Goal: Information Seeking & Learning: Learn about a topic

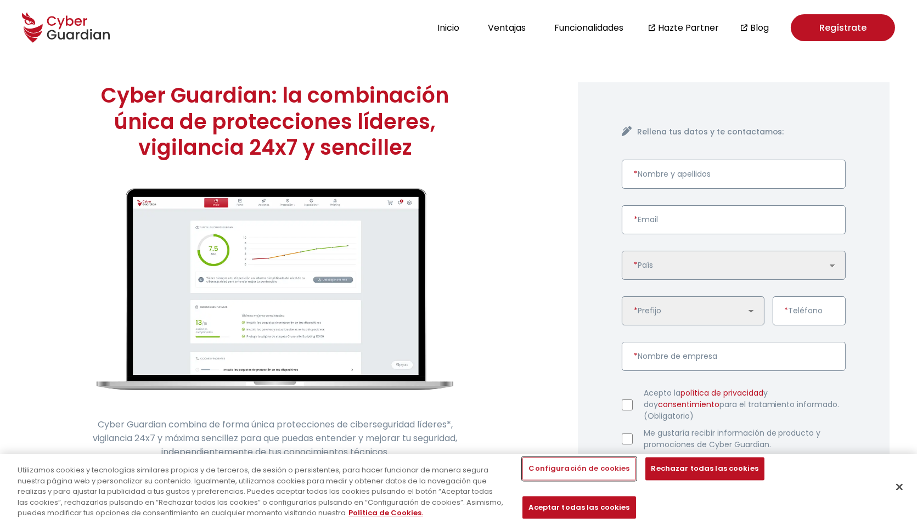
click at [563, 481] on button "Configuración de cookies" at bounding box center [578, 469] width 113 height 23
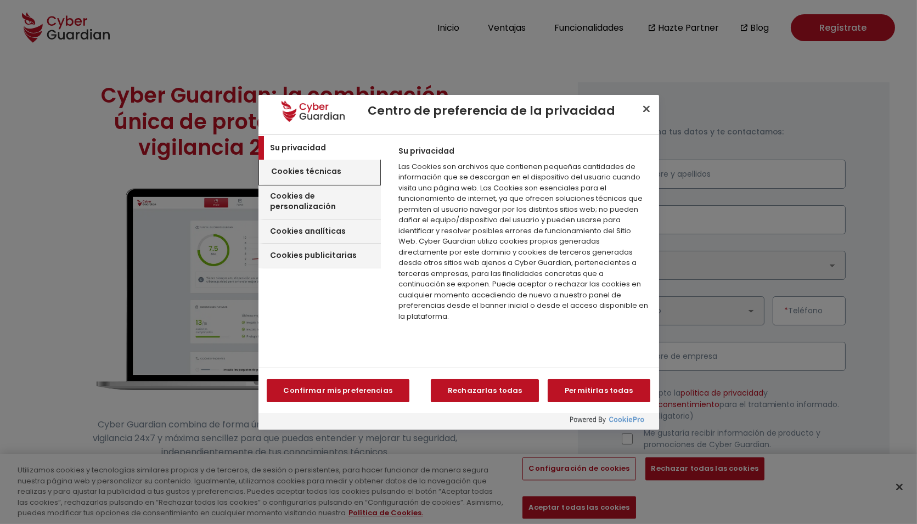
click at [310, 166] on h3 "Cookies técnicas" at bounding box center [307, 171] width 70 height 11
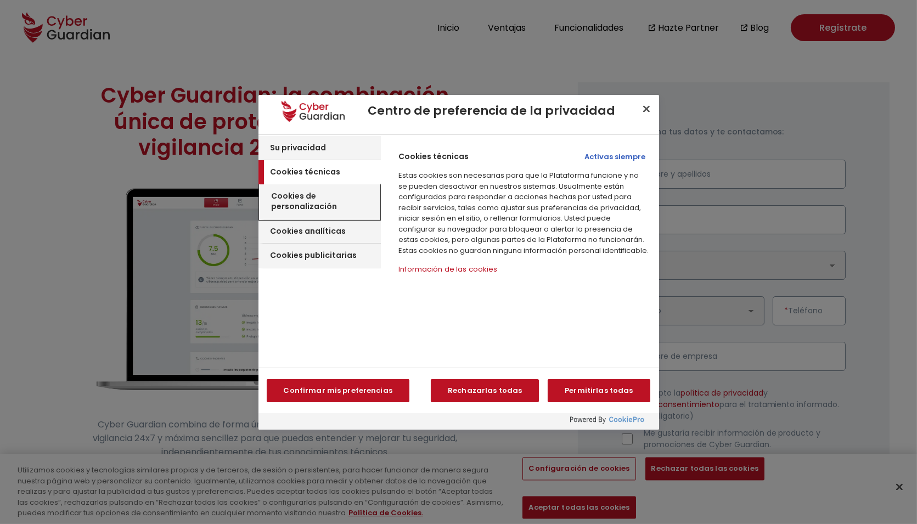
click at [327, 202] on div "Cookies de personalización" at bounding box center [320, 201] width 121 height 35
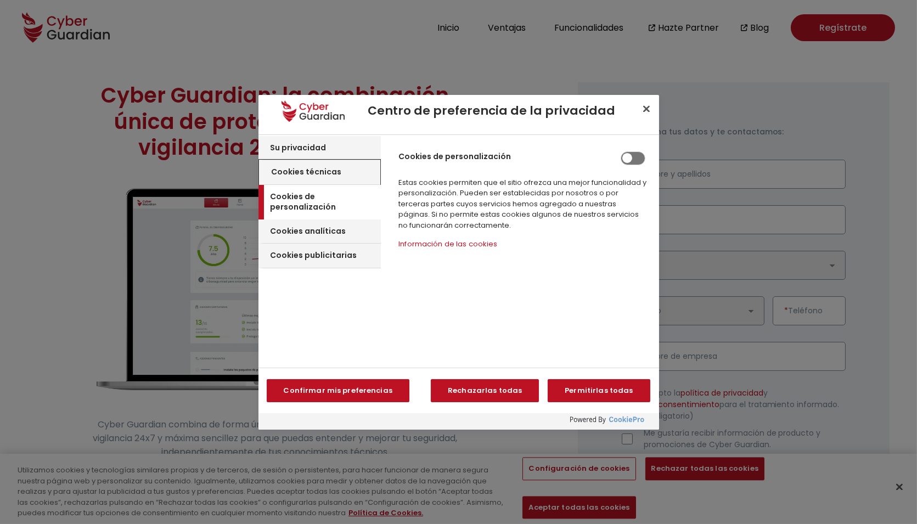
click at [348, 171] on div "Cookies técnicas" at bounding box center [320, 172] width 121 height 25
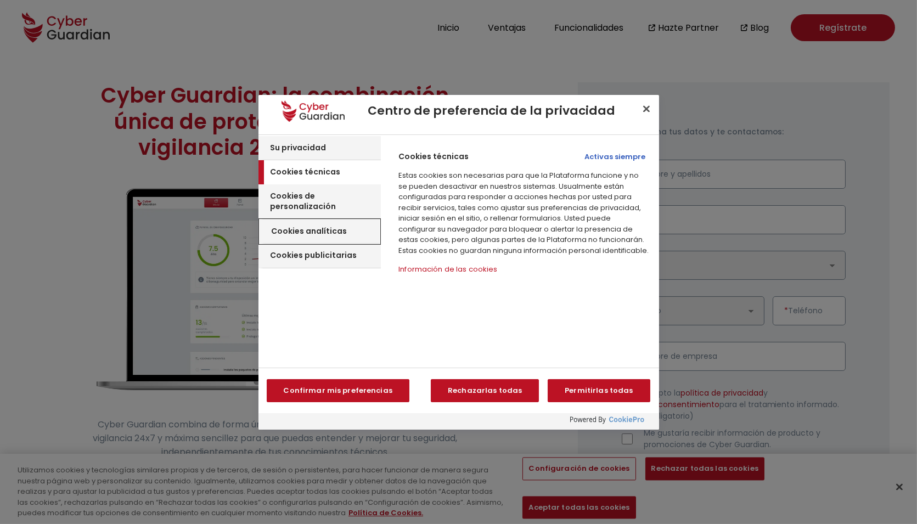
click at [330, 226] on h3 "Cookies analíticas" at bounding box center [310, 231] width 76 height 11
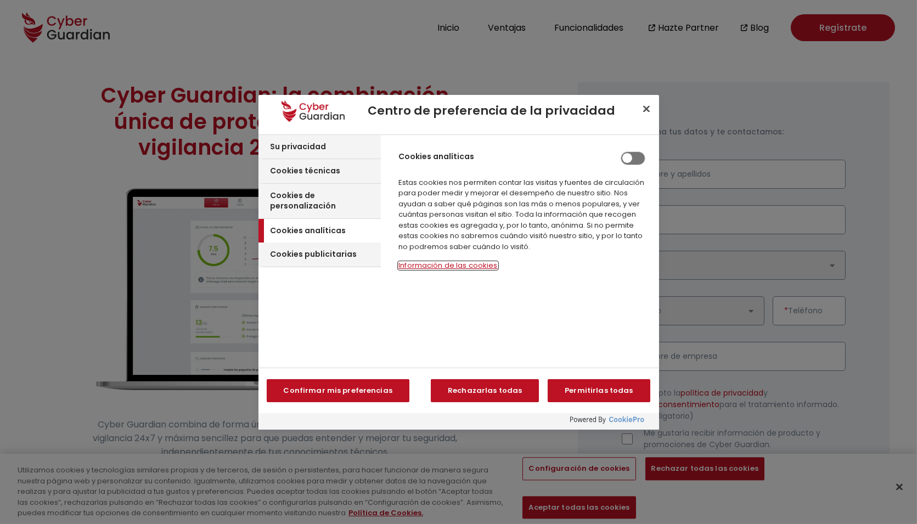
click at [455, 267] on button "Información de las cookies‎" at bounding box center [447, 266] width 99 height 8
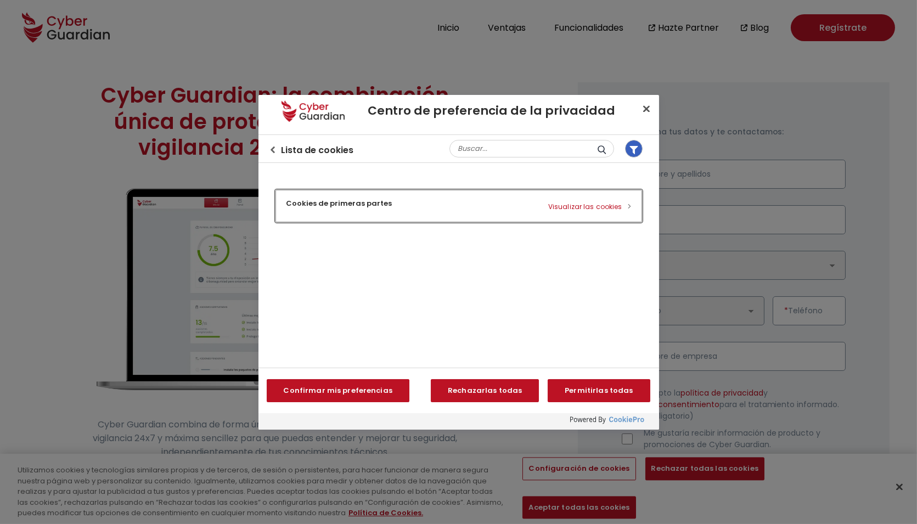
click at [392, 211] on button "Cookies de primeras partes Visualizar las cookies" at bounding box center [458, 206] width 367 height 32
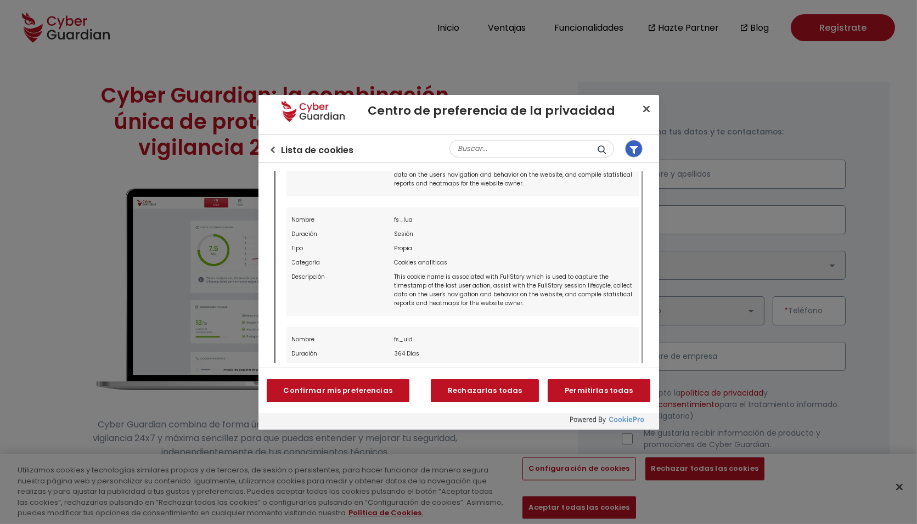
scroll to position [1855, 0]
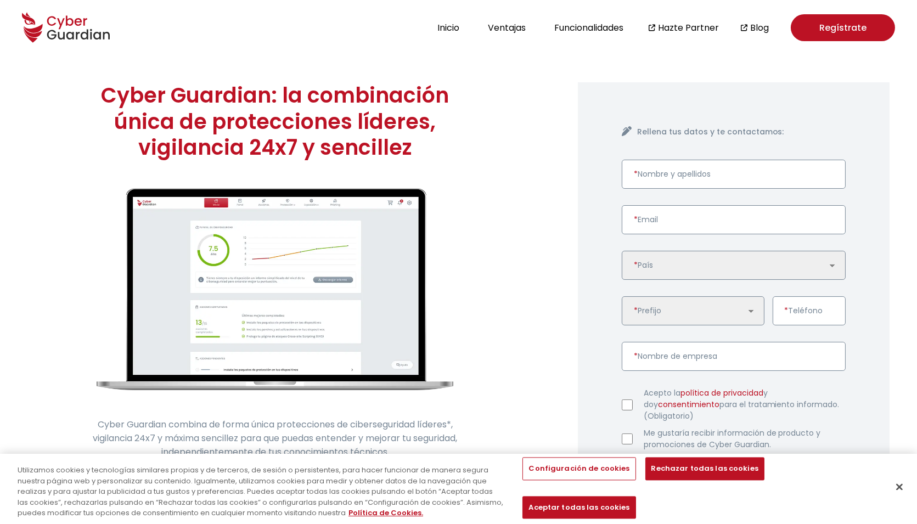
click at [285, 27] on header "Inicio Ventajas Funcionalidades Hazte Partner Blog Regístrate" at bounding box center [458, 27] width 917 height 55
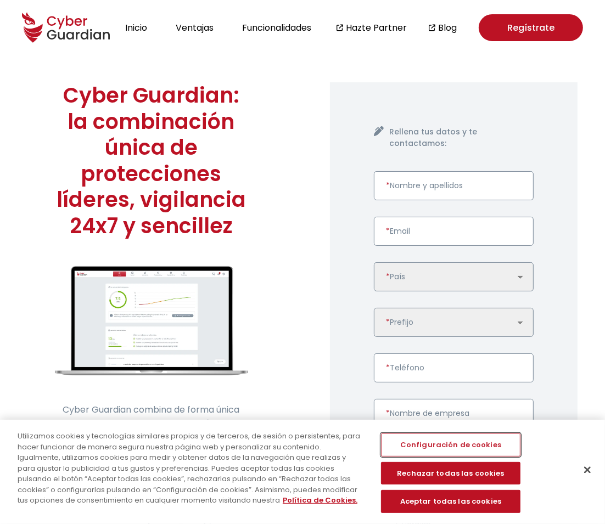
click at [431, 449] on button "Configuración de cookies" at bounding box center [450, 445] width 139 height 23
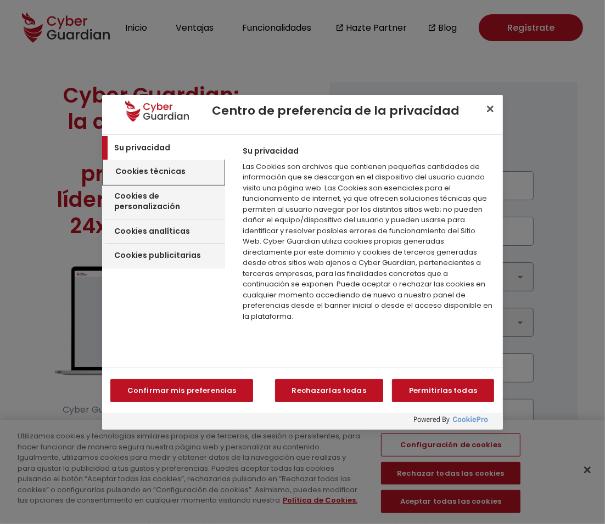
click at [173, 167] on h3 "Cookies técnicas" at bounding box center [150, 171] width 70 height 11
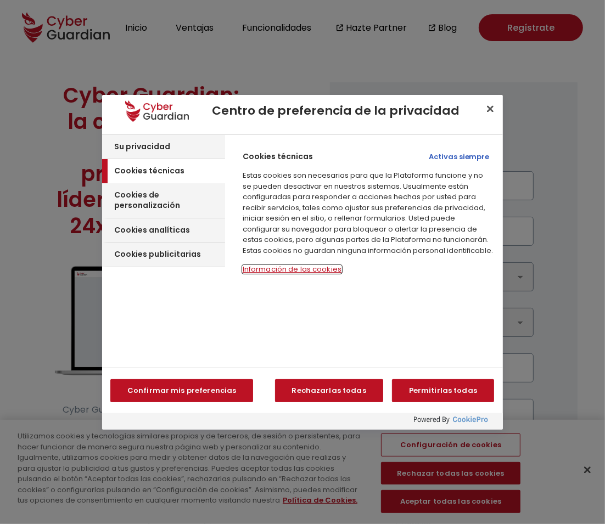
click at [271, 269] on button "Información de las cookies‎" at bounding box center [292, 270] width 99 height 8
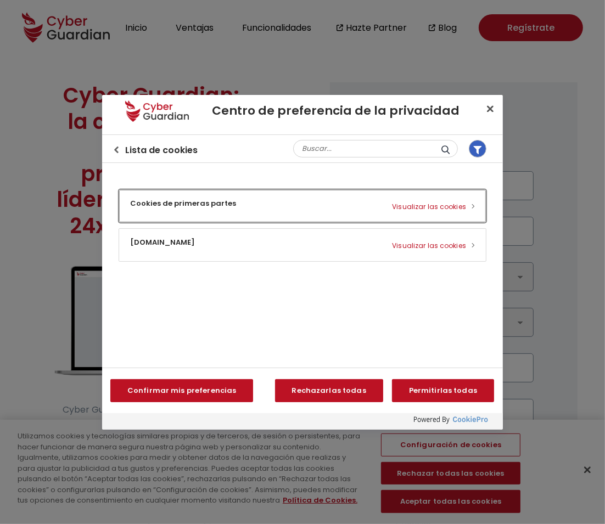
click at [191, 205] on button "Cookies de primeras partes Visualizar las cookies" at bounding box center [302, 206] width 367 height 32
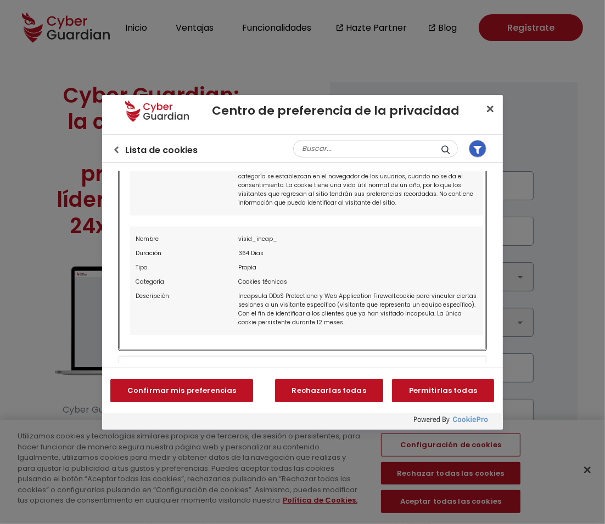
scroll to position [1198, 0]
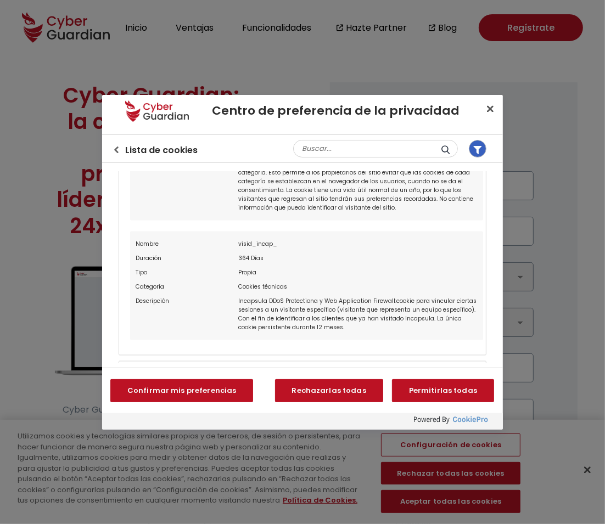
click at [376, 221] on li "Nombre OptanonConsent Duración Sesión Tipo Propia Categoría Cookies técnicas De…" at bounding box center [306, 149] width 353 height 144
click at [117, 147] on icon "Volver al centro de preferencias" at bounding box center [116, 150] width 7 height 7
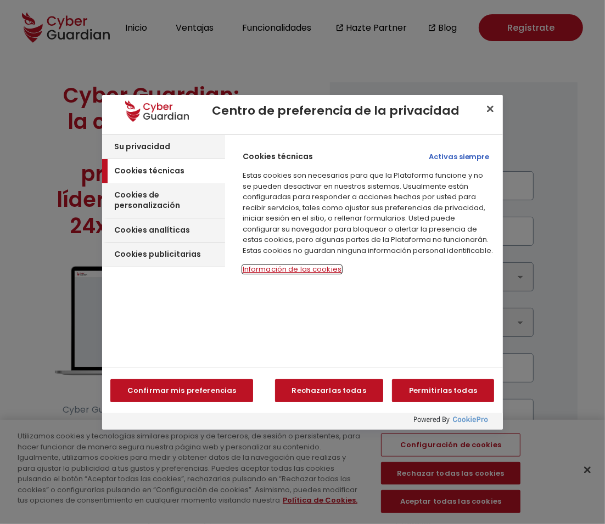
click at [273, 269] on button "Información de las cookies‎" at bounding box center [292, 270] width 99 height 8
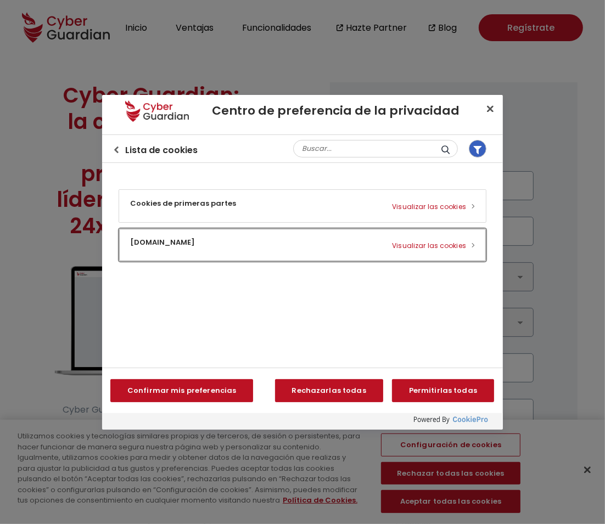
click at [192, 246] on button "m.stripe.com Visualizar las cookies" at bounding box center [302, 245] width 367 height 32
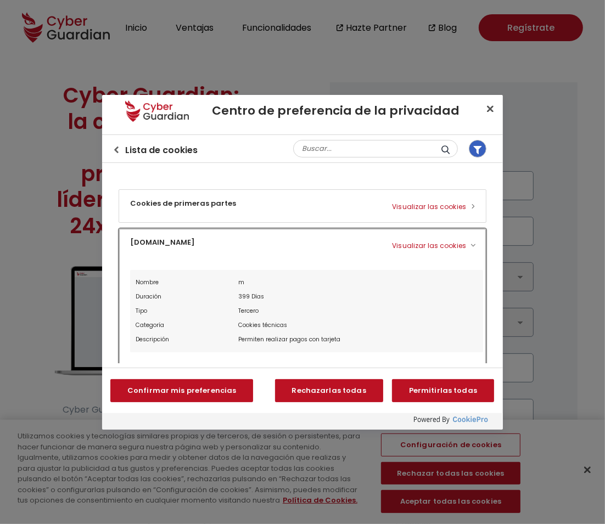
scroll to position [2, 0]
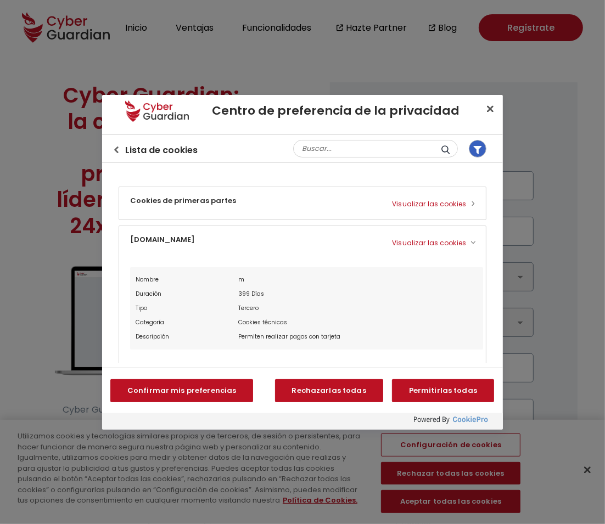
click at [239, 280] on div "m" at bounding box center [357, 280] width 239 height 14
click at [115, 148] on icon "Volver al centro de preferencias" at bounding box center [116, 150] width 4 height 7
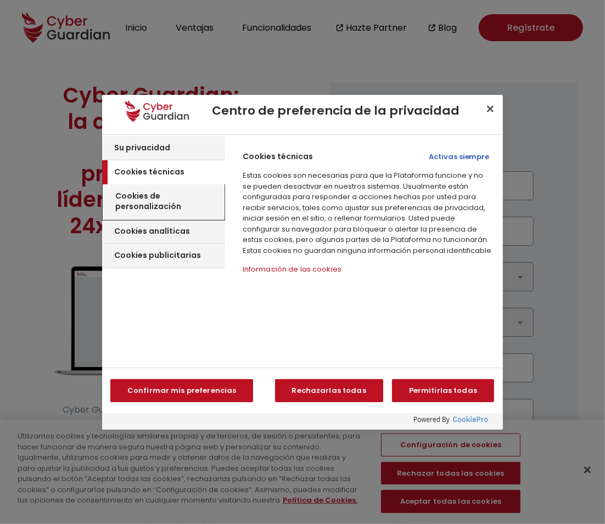
click at [140, 193] on h3 "Cookies de personalización" at bounding box center [168, 201] width 106 height 21
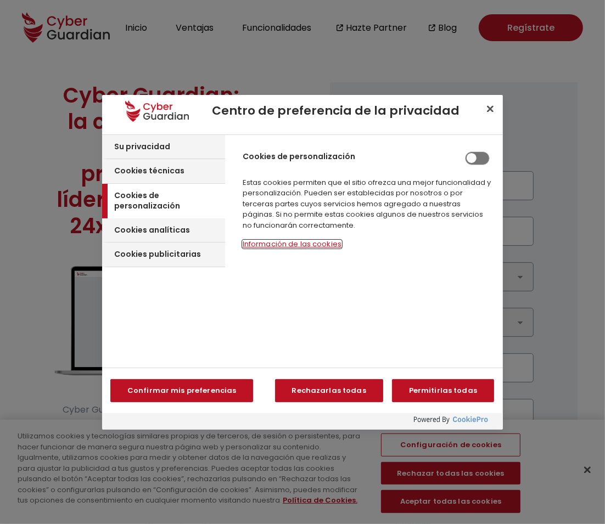
click at [257, 241] on button "Información de las cookies‎" at bounding box center [292, 244] width 99 height 8
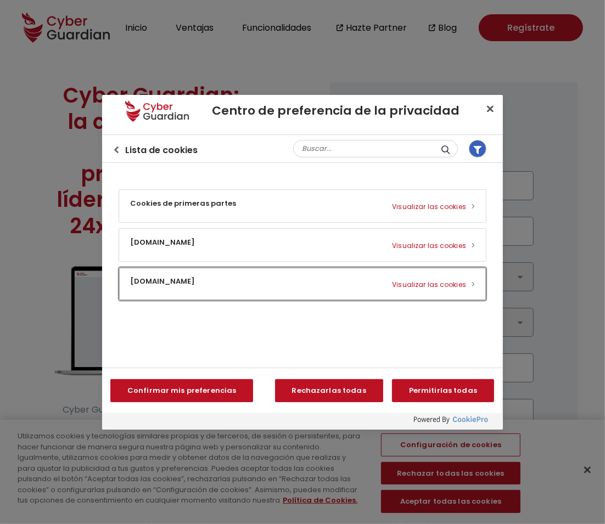
click at [190, 282] on button "embed.tawk.to Visualizar las cookies" at bounding box center [302, 284] width 367 height 32
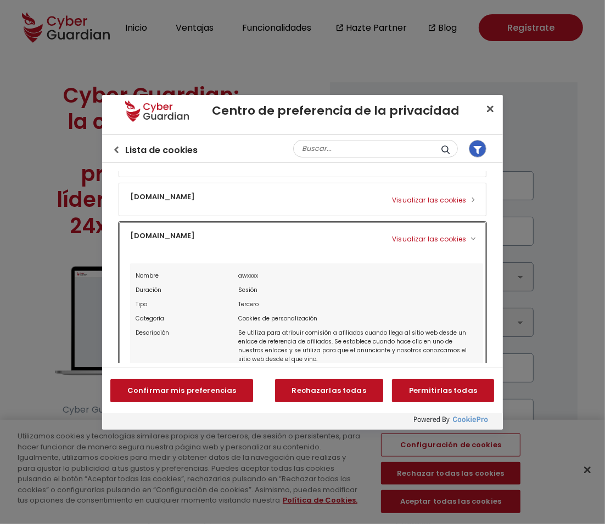
scroll to position [66, 0]
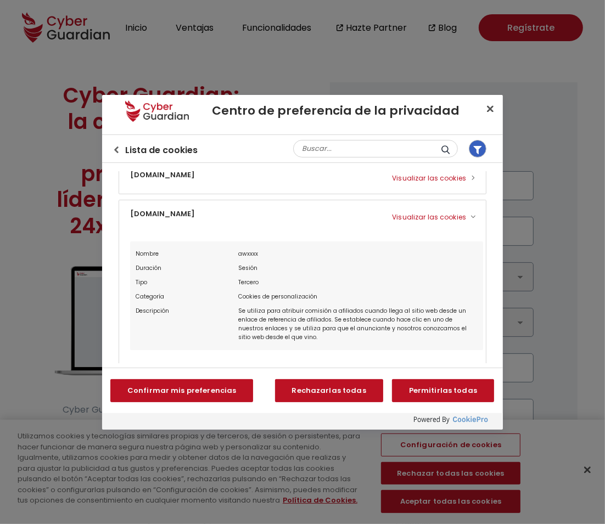
click at [241, 252] on div "awxxxx" at bounding box center [357, 254] width 239 height 14
click at [241, 252] on div "awxxxx" at bounding box center [357, 255] width 239 height 14
click at [119, 151] on icon "Volver al centro de preferencias" at bounding box center [116, 150] width 7 height 7
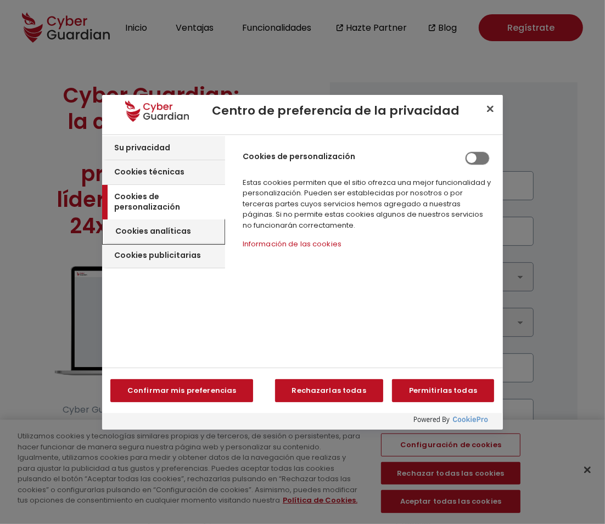
click at [195, 220] on div "Cookies analíticas" at bounding box center [163, 232] width 121 height 25
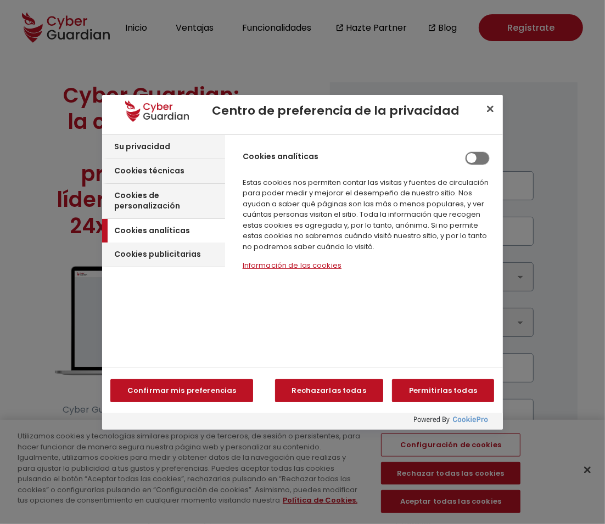
click at [262, 262] on button "Información de las cookies‎" at bounding box center [292, 266] width 99 height 8
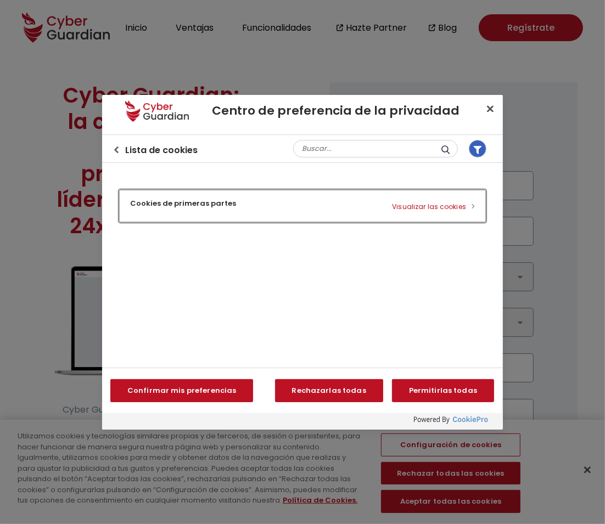
click at [206, 209] on button "Cookies de primeras partes Visualizar las cookies" at bounding box center [302, 206] width 367 height 32
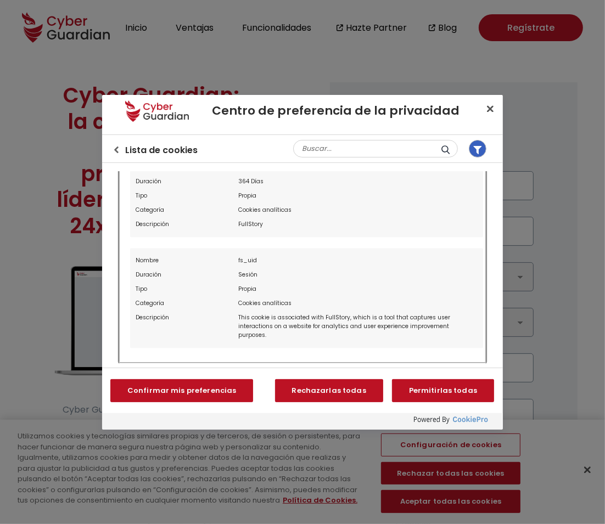
scroll to position [2007, 0]
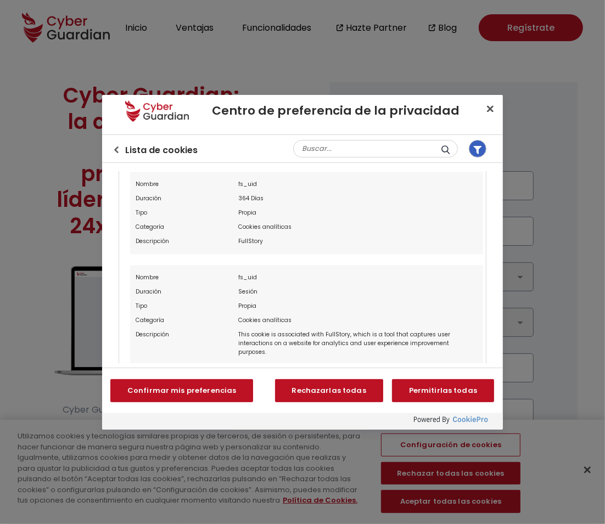
click at [246, 285] on div "fs_uid" at bounding box center [357, 278] width 239 height 14
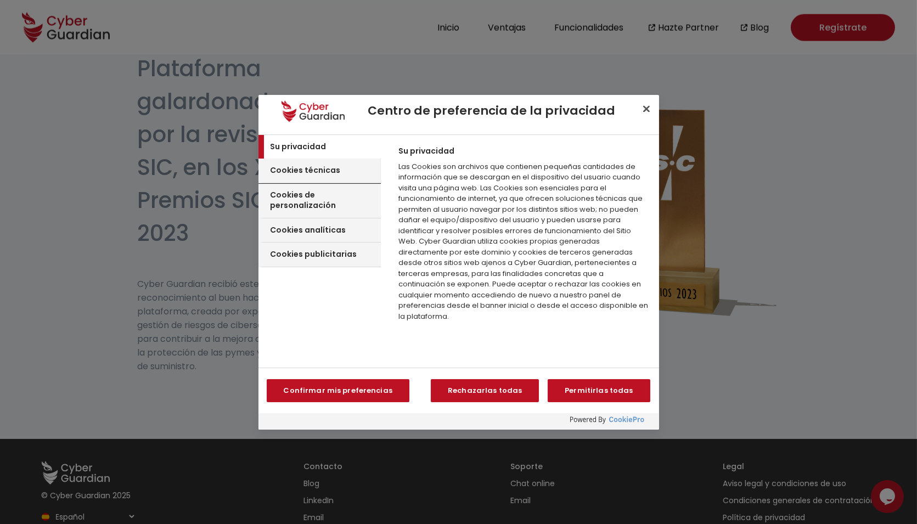
click at [330, 177] on div "Cookies técnicas" at bounding box center [319, 171] width 123 height 25
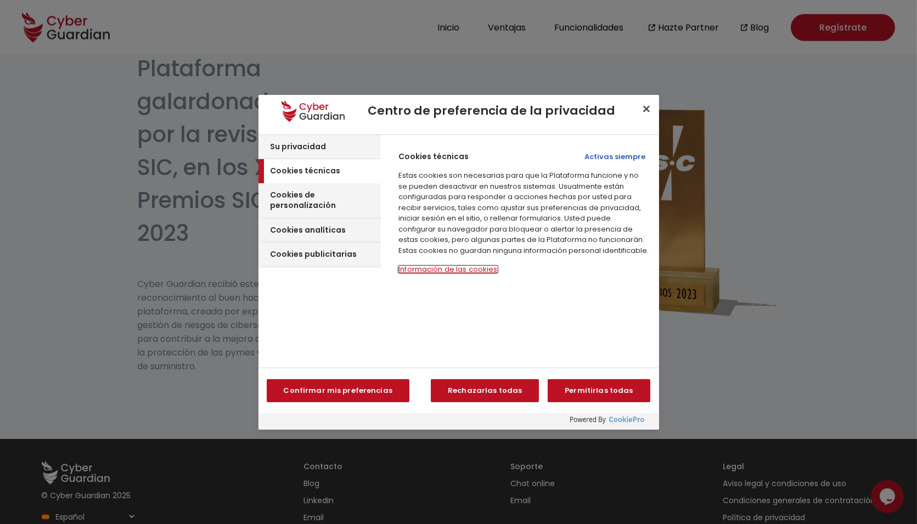
click at [458, 273] on button "Información de las cookies‎" at bounding box center [447, 270] width 99 height 8
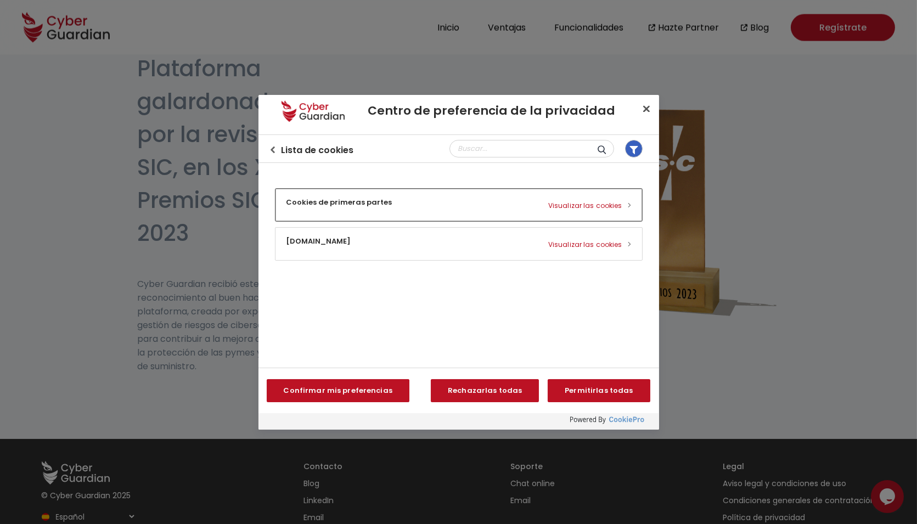
click at [362, 212] on button "Cookies de primeras partes Visualizar las cookies" at bounding box center [458, 205] width 367 height 32
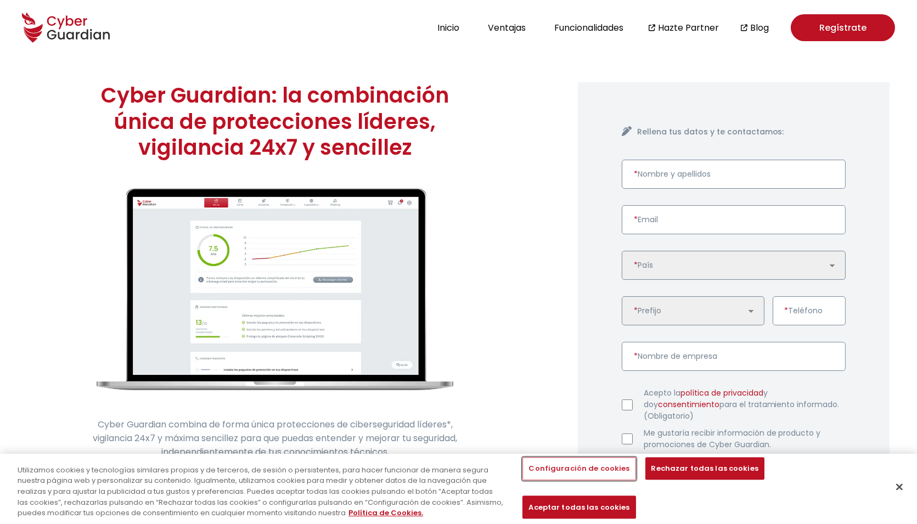
click at [563, 481] on button "Configuración de cookies" at bounding box center [578, 469] width 113 height 23
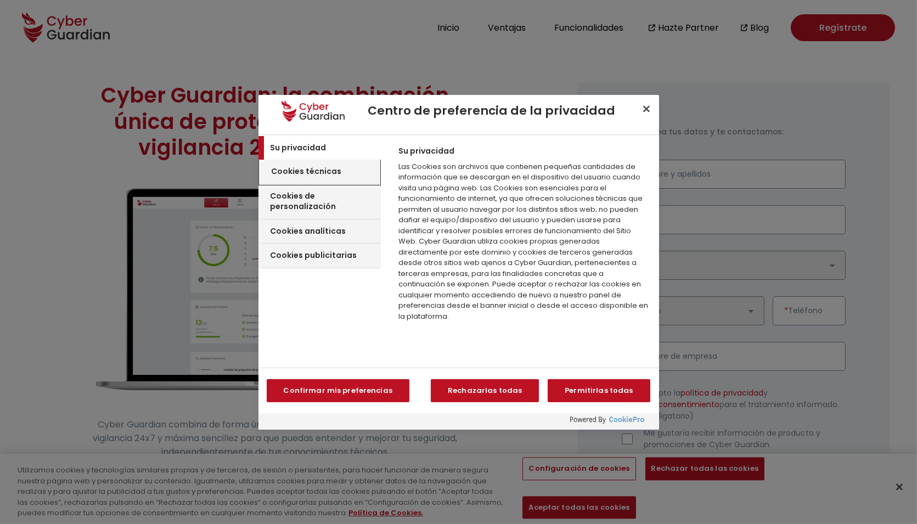
click at [317, 164] on div "Cookies técnicas" at bounding box center [320, 172] width 121 height 25
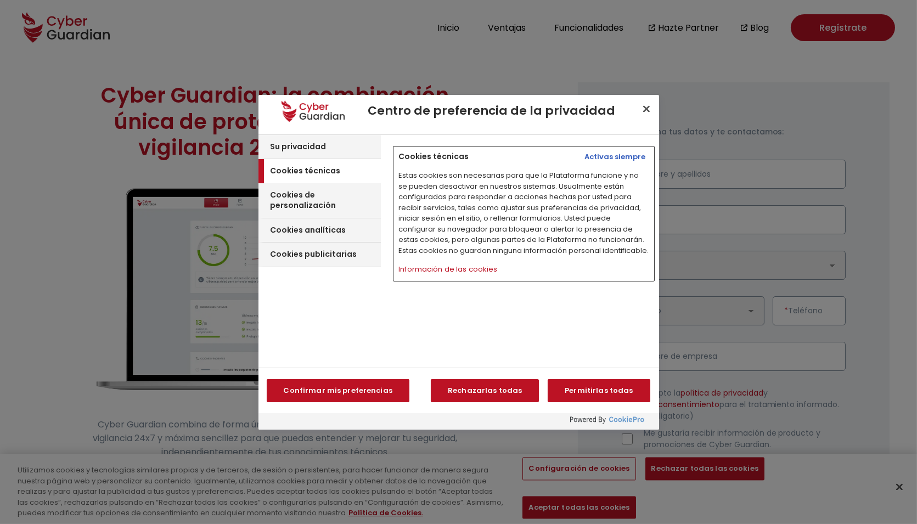
click at [428, 278] on div "Cookies técnicas Activas siempre Estas cookies son necesarias para que la Plata…" at bounding box center [524, 214] width 262 height 136
click at [416, 272] on button "Información de las cookies‎" at bounding box center [447, 270] width 99 height 8
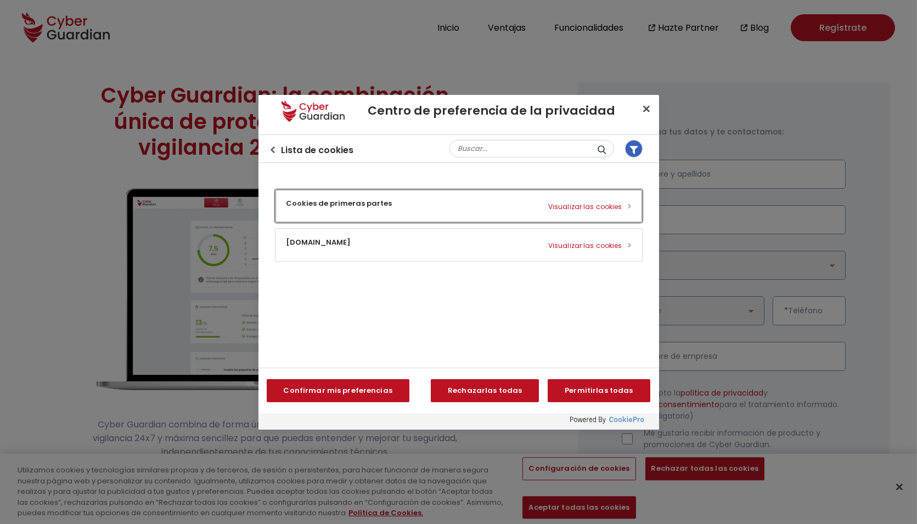
click at [355, 207] on button "Cookies de primeras partes Visualizar las cookies" at bounding box center [458, 206] width 367 height 32
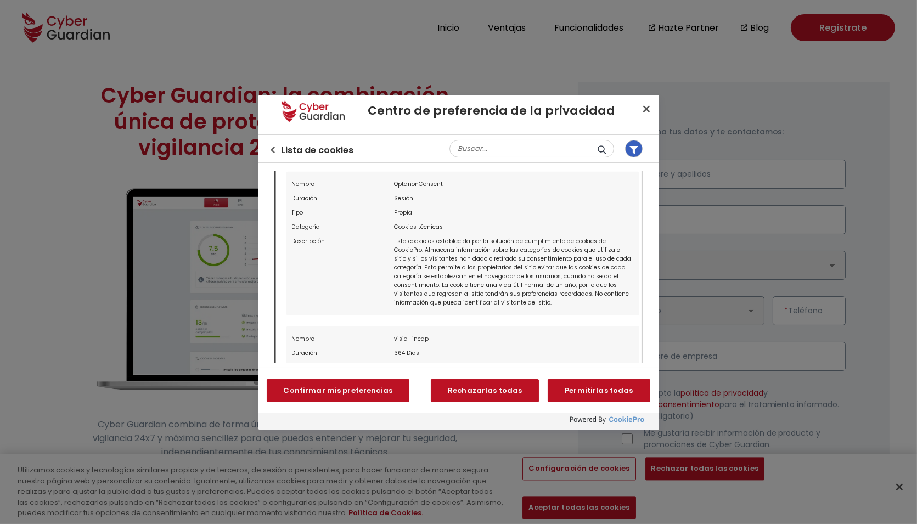
scroll to position [1233, 0]
